Goal: Task Accomplishment & Management: Use online tool/utility

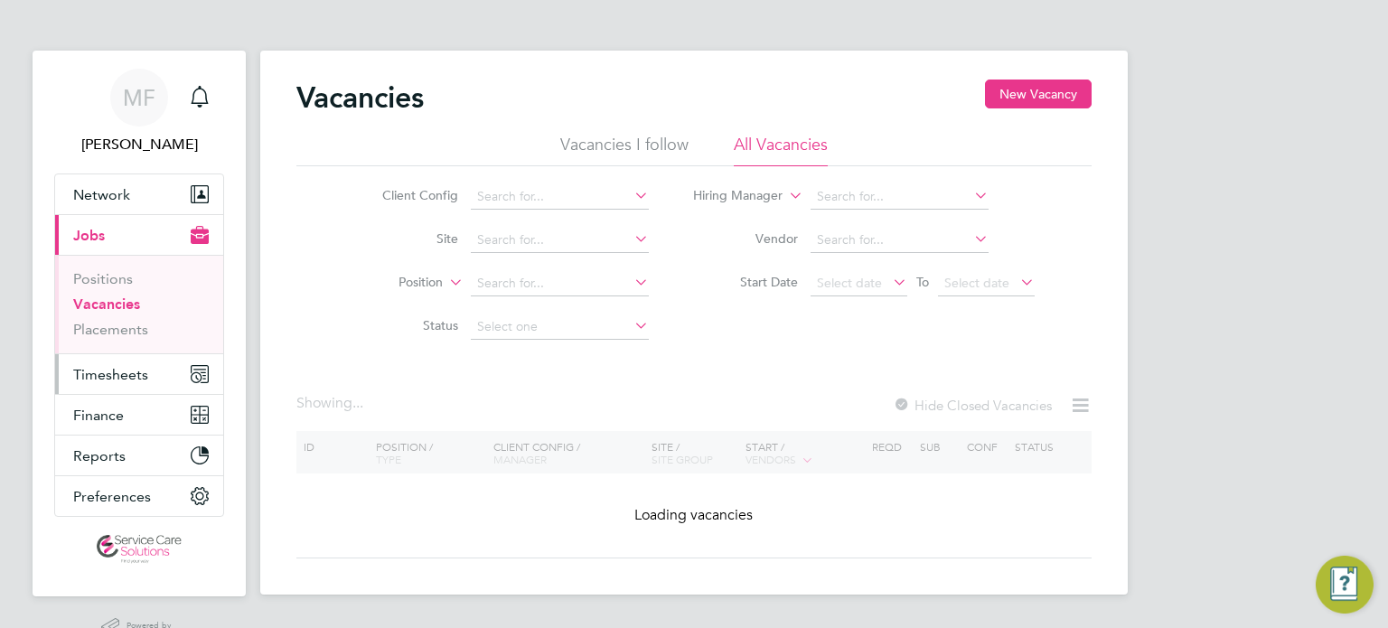
click at [149, 381] on button "Timesheets" at bounding box center [139, 374] width 168 height 40
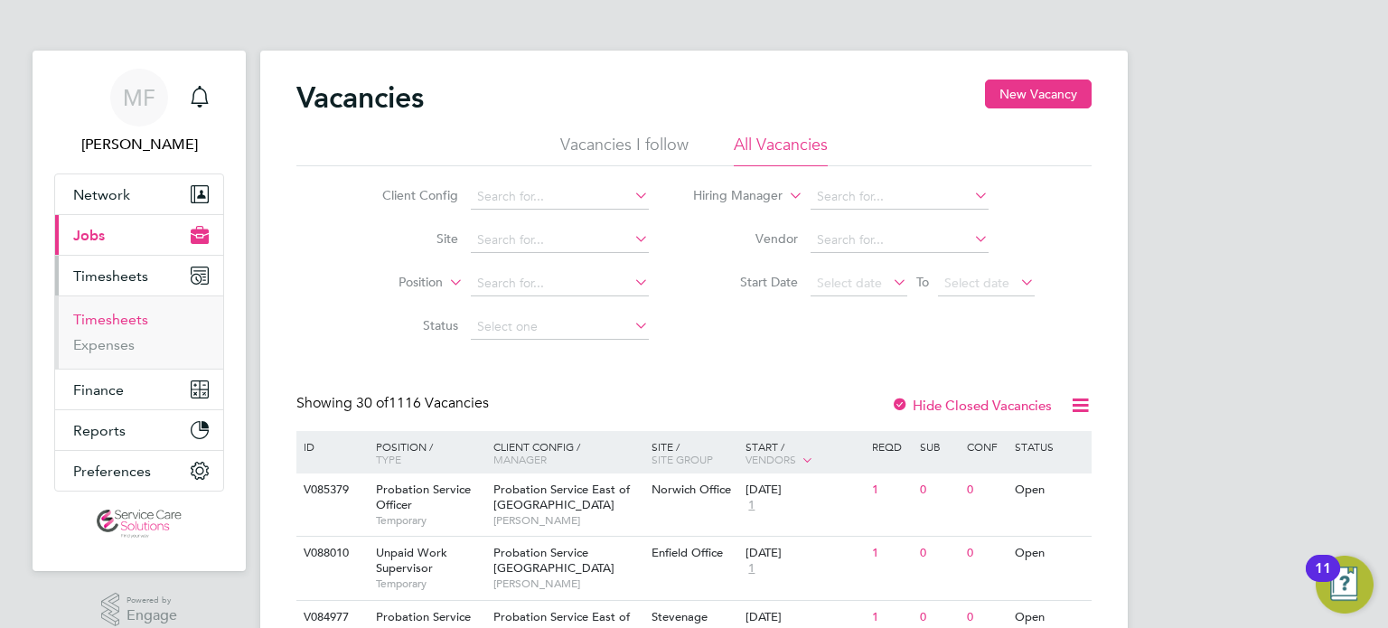
click at [123, 311] on link "Timesheets" at bounding box center [110, 319] width 75 height 17
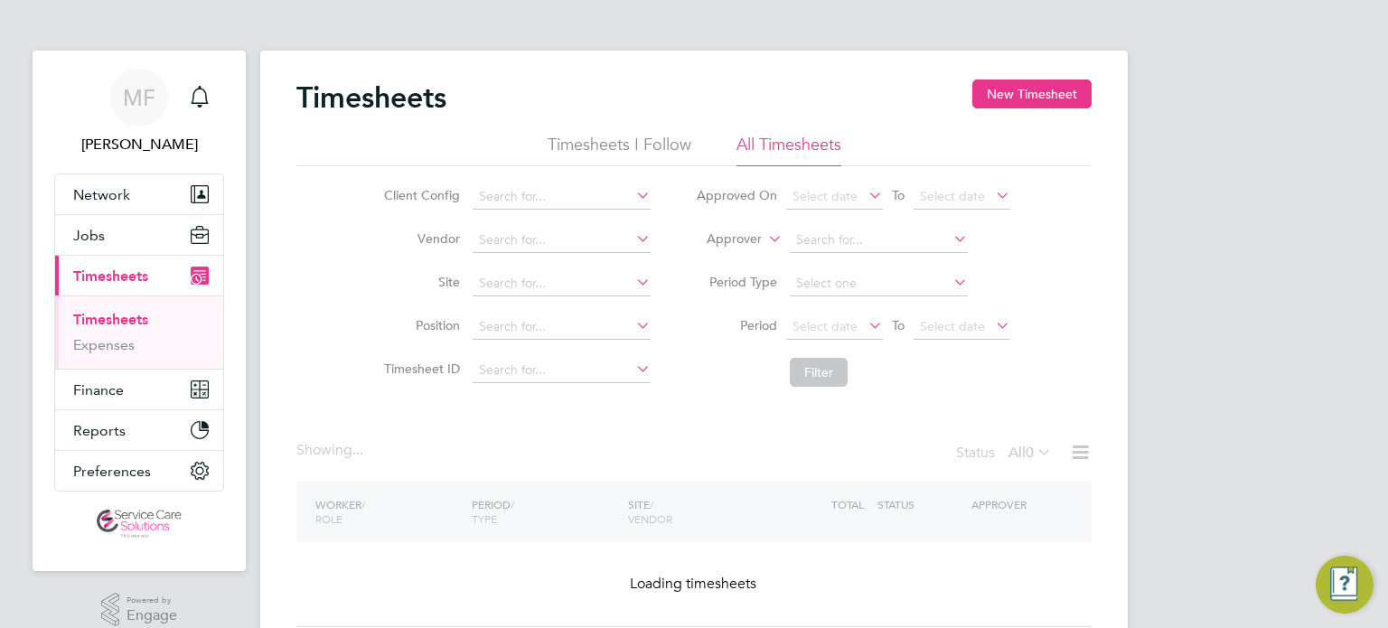
click at [728, 236] on label "Approver" at bounding box center [721, 239] width 81 height 18
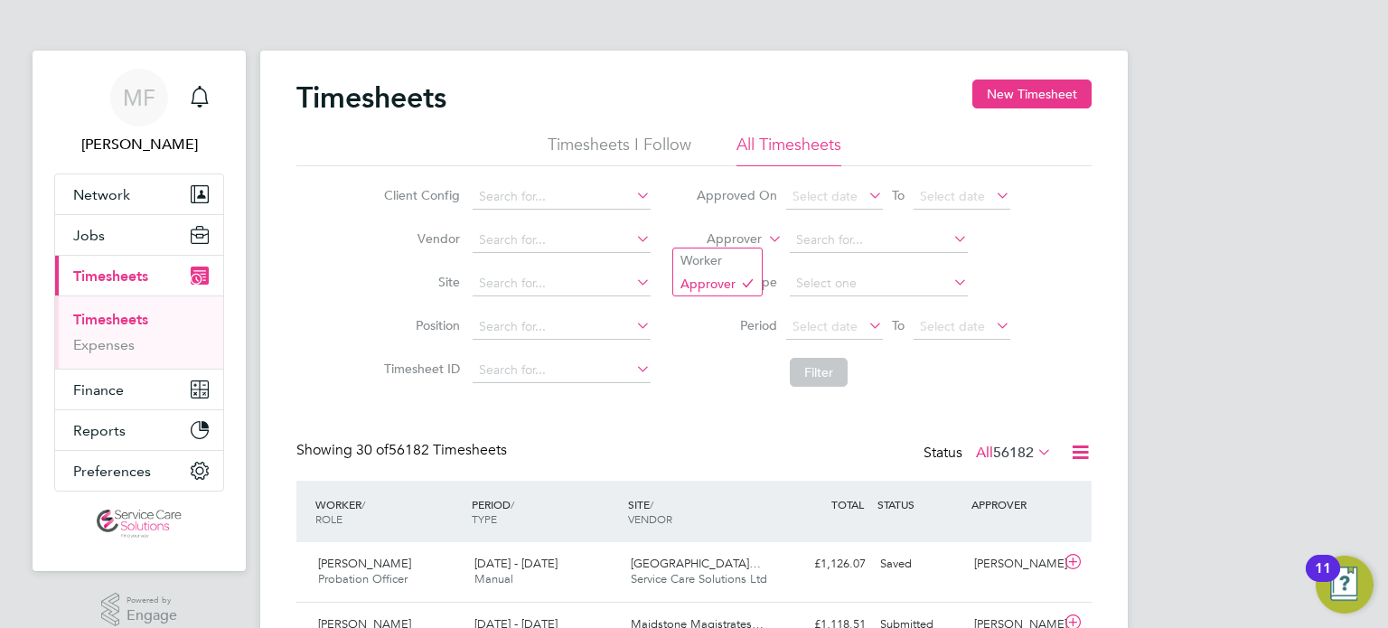
click at [737, 239] on label "Approver" at bounding box center [721, 239] width 81 height 18
click at [727, 252] on li "Worker" at bounding box center [717, 260] width 89 height 23
click at [821, 231] on input at bounding box center [879, 240] width 178 height 25
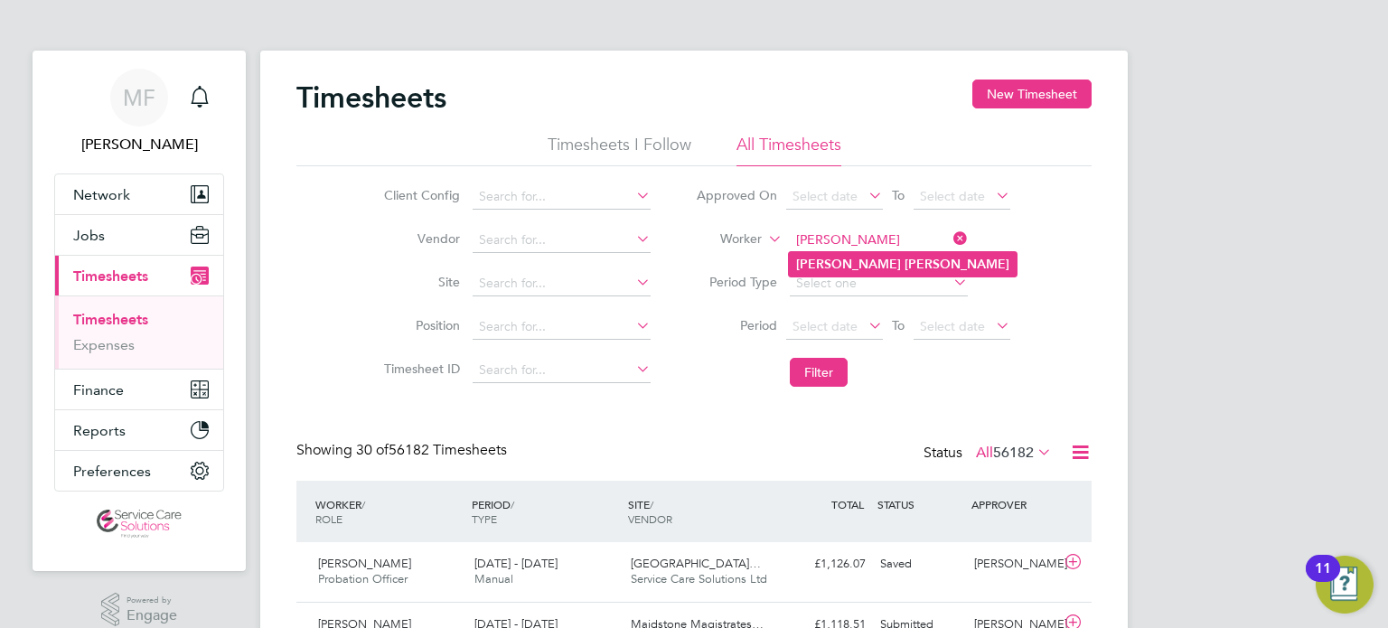
click at [905, 267] on b "[PERSON_NAME]" at bounding box center [957, 264] width 105 height 15
type input "[PERSON_NAME]"
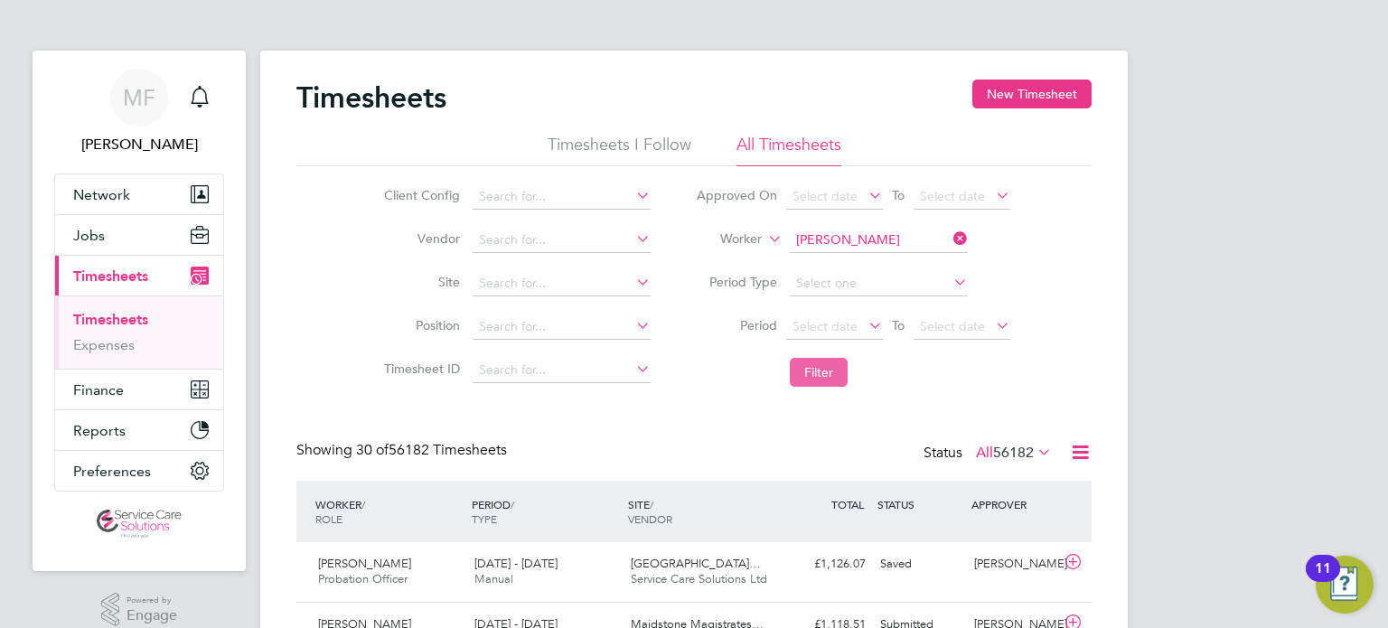
click at [827, 370] on button "Filter" at bounding box center [819, 372] width 58 height 29
